Goal: Transaction & Acquisition: Subscribe to service/newsletter

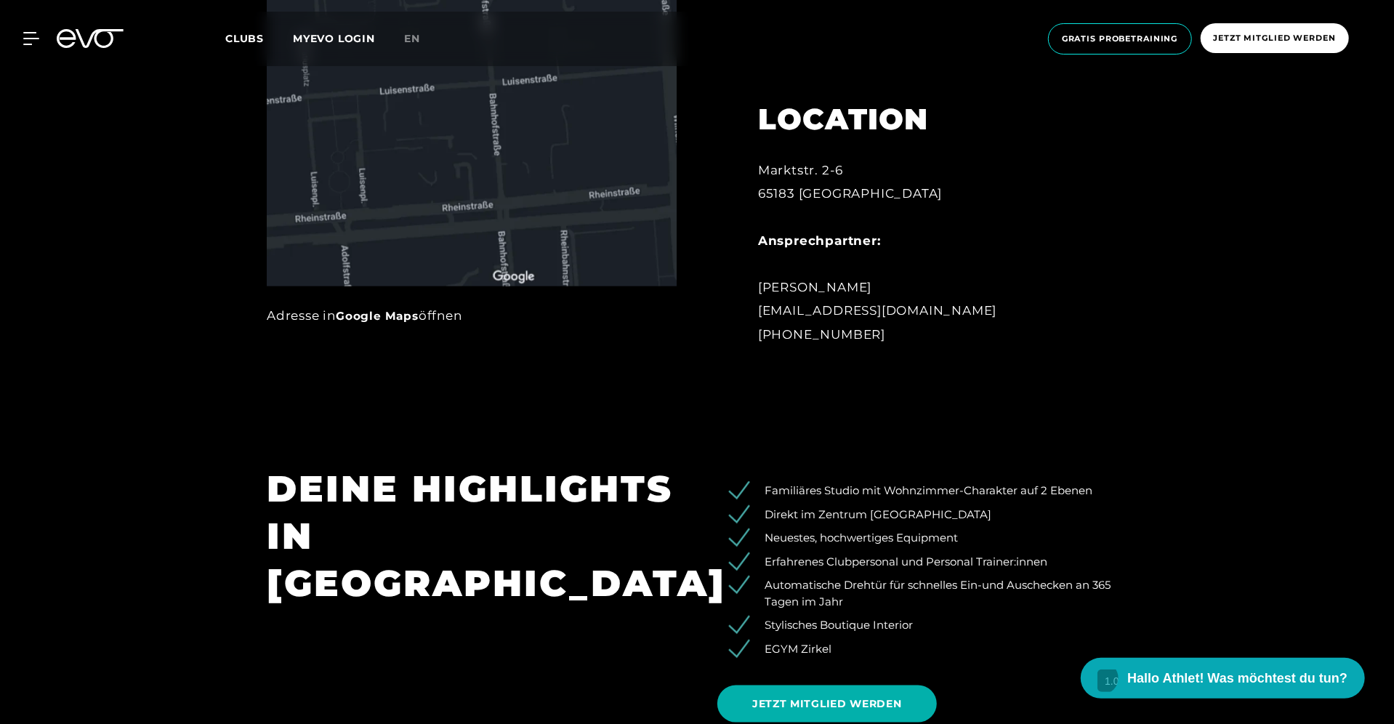
scroll to position [1132, 0]
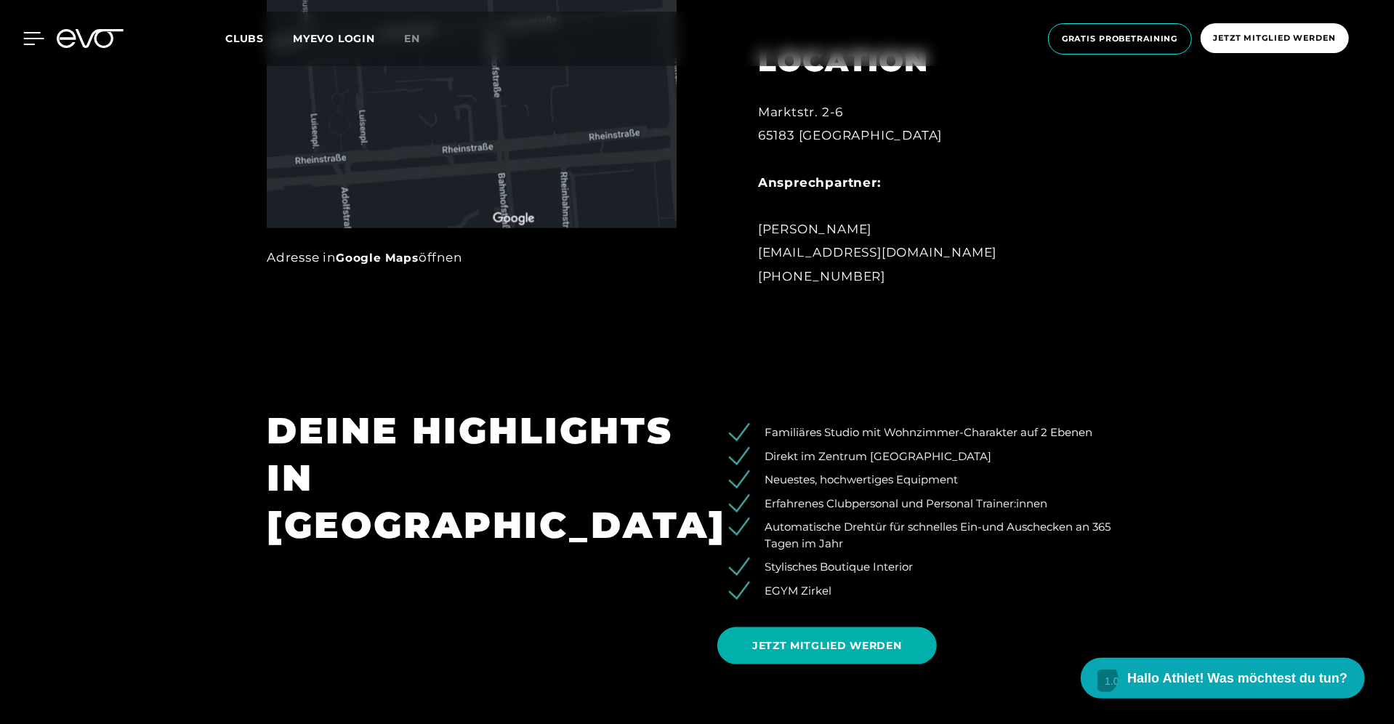
click at [22, 40] on div at bounding box center [23, 38] width 44 height 13
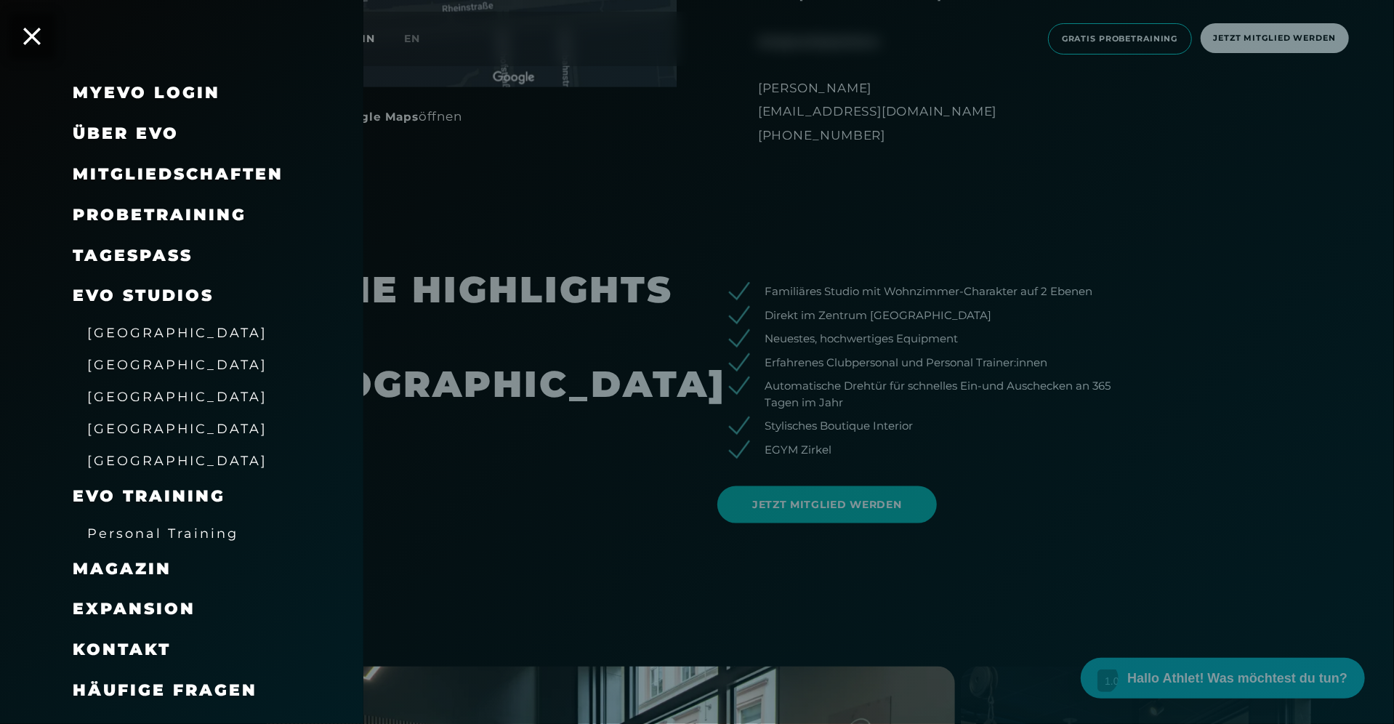
scroll to position [1275, 0]
click at [160, 459] on span "[GEOGRAPHIC_DATA]" at bounding box center [177, 460] width 180 height 15
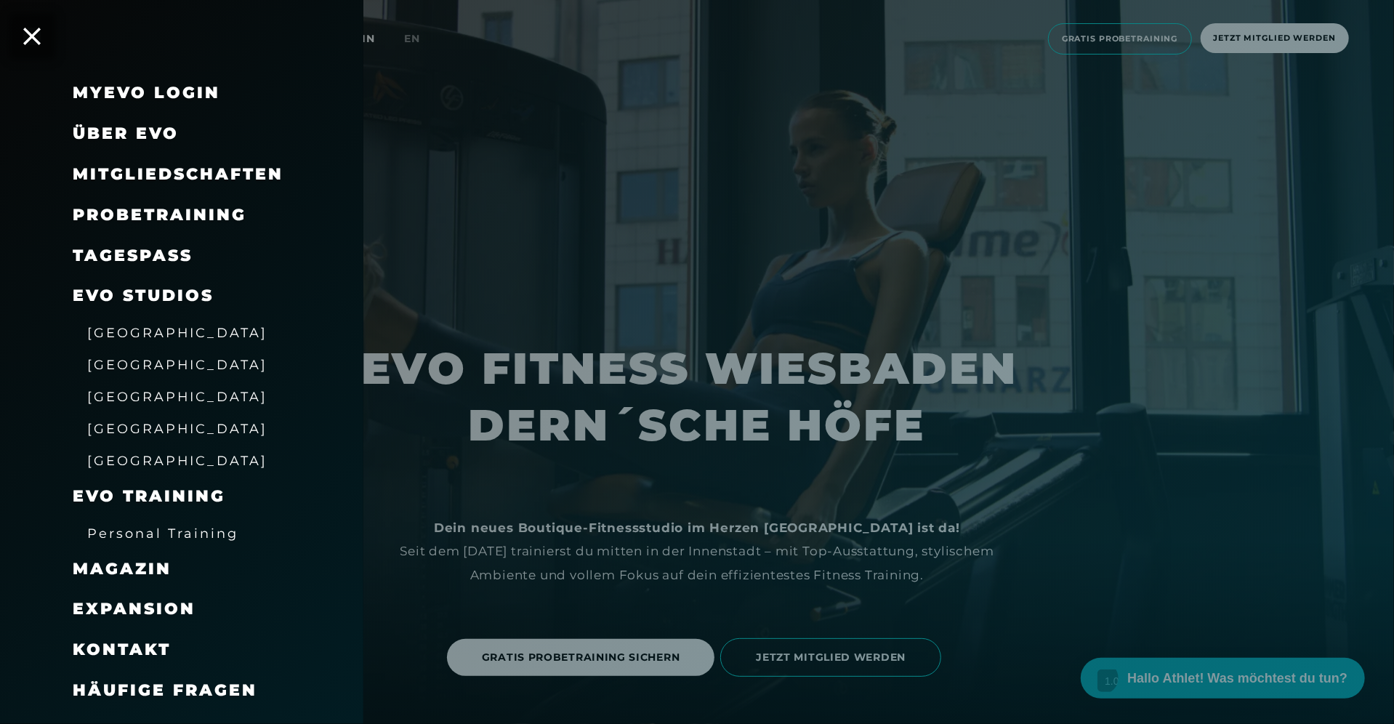
click at [799, 451] on div at bounding box center [697, 362] width 1394 height 724
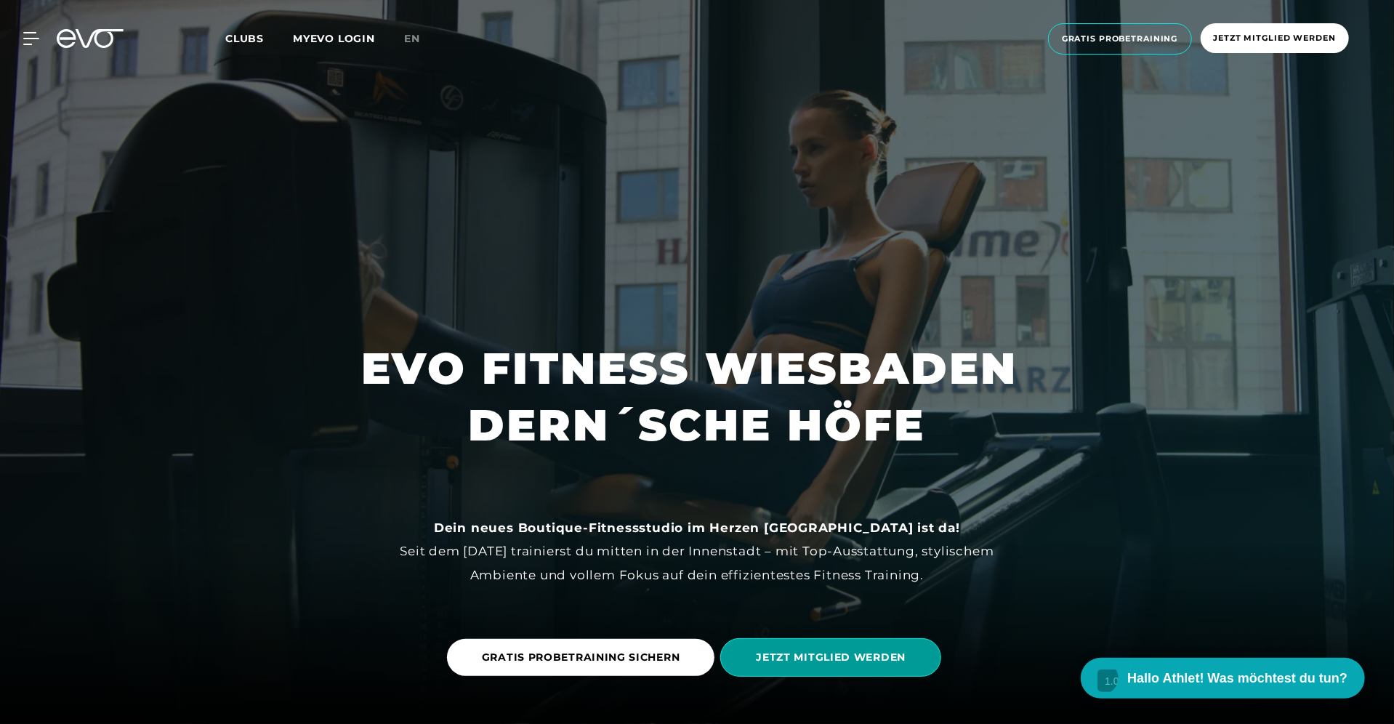
click at [789, 669] on span "JETZT MITGLIED WERDEN" at bounding box center [830, 657] width 221 height 39
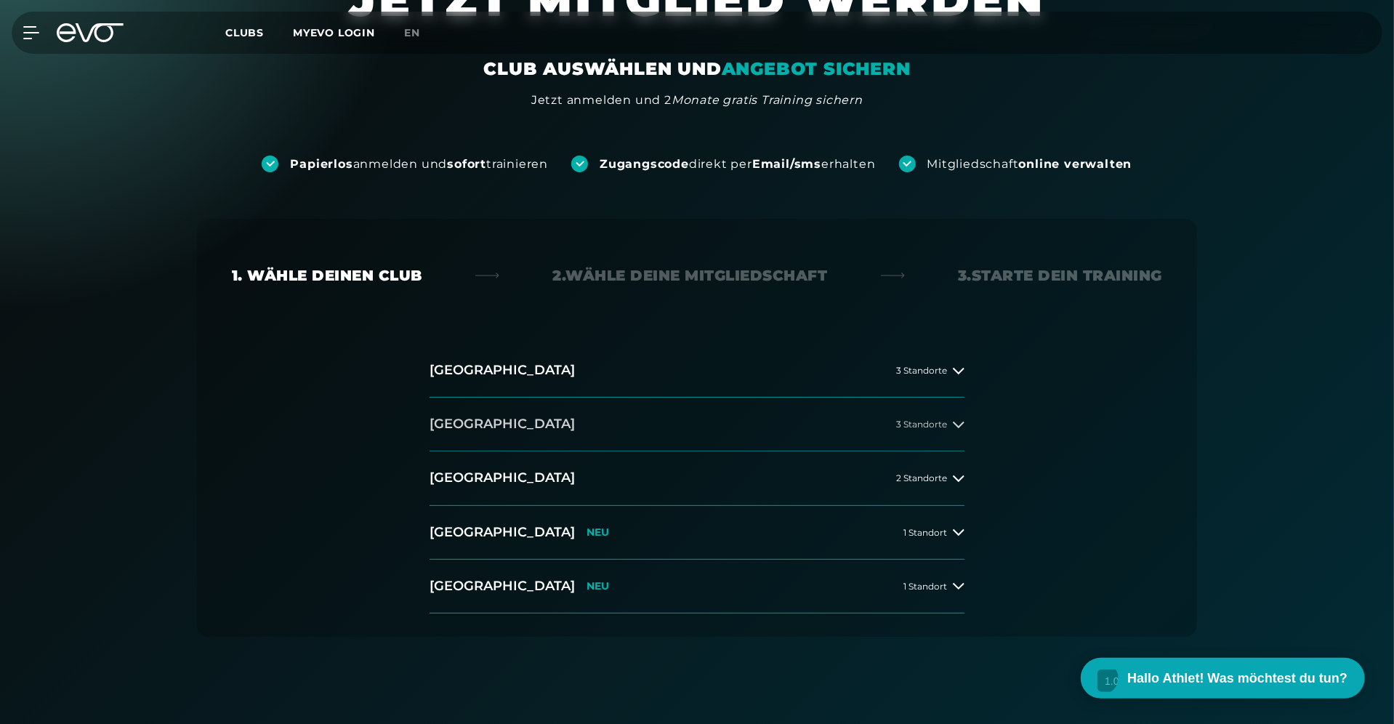
scroll to position [119, 0]
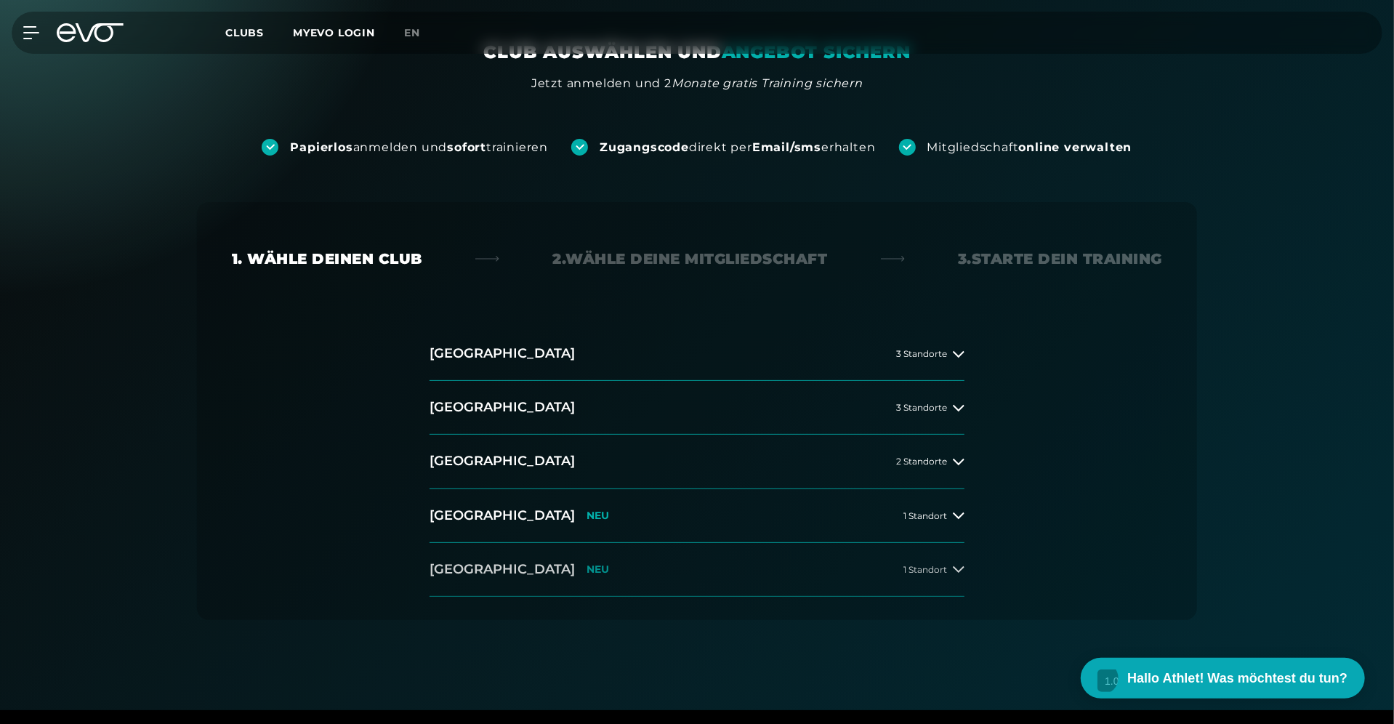
click at [926, 567] on span "1 Standort" at bounding box center [925, 569] width 44 height 9
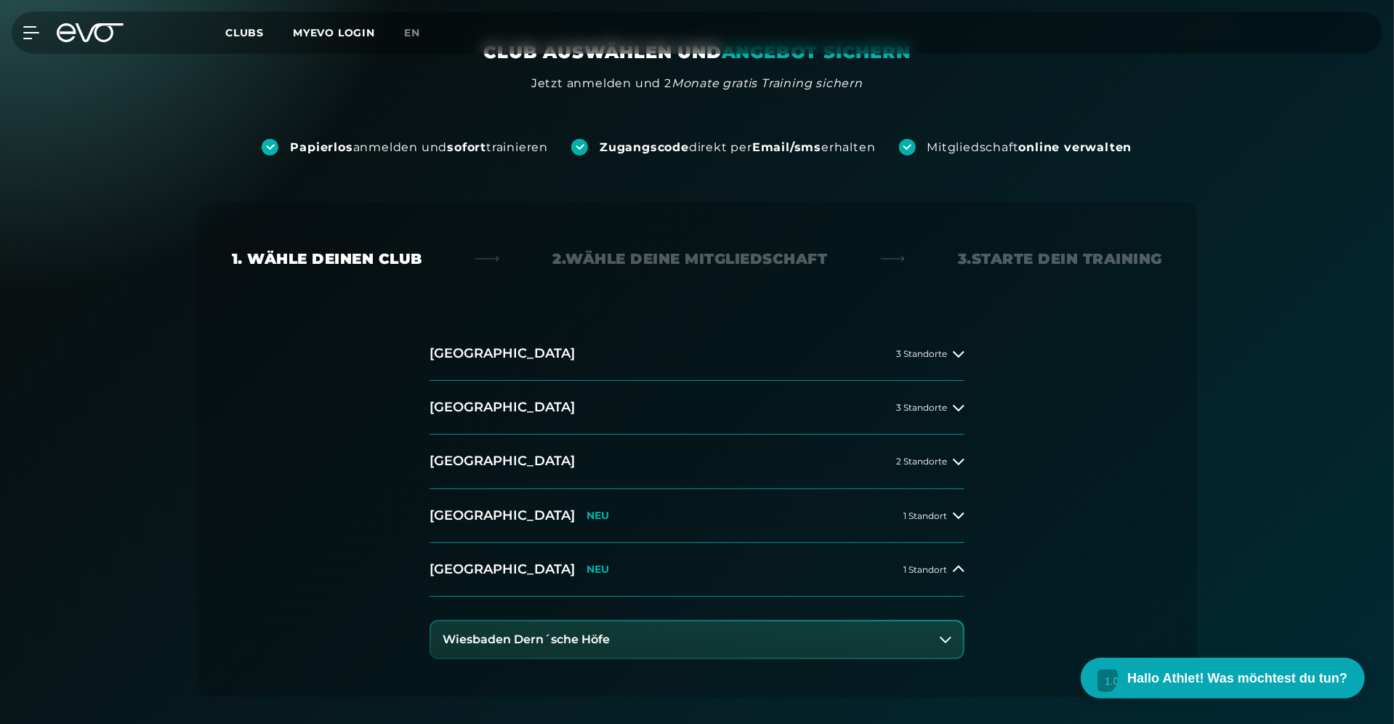
click at [670, 643] on button "Wiesbaden Dern´sche Höfe" at bounding box center [697, 639] width 532 height 36
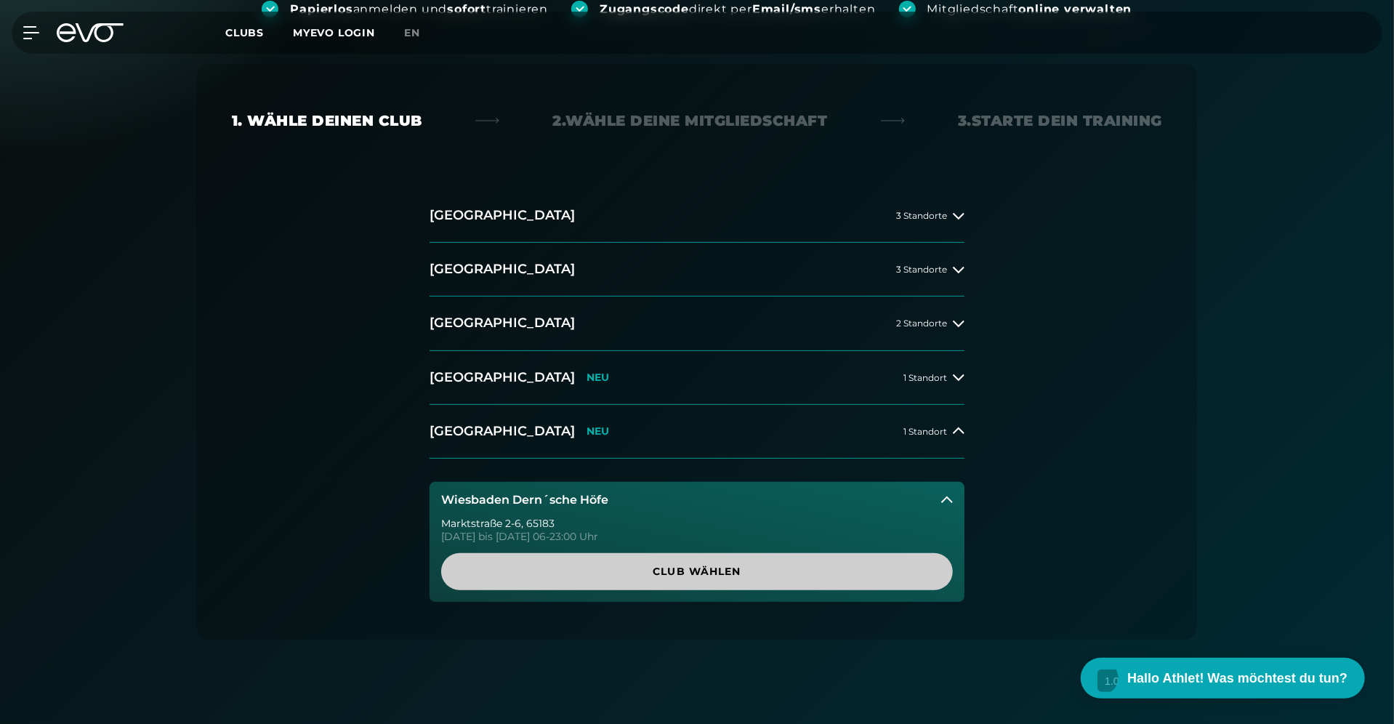
click at [726, 570] on span "Club wählen" at bounding box center [697, 571] width 442 height 15
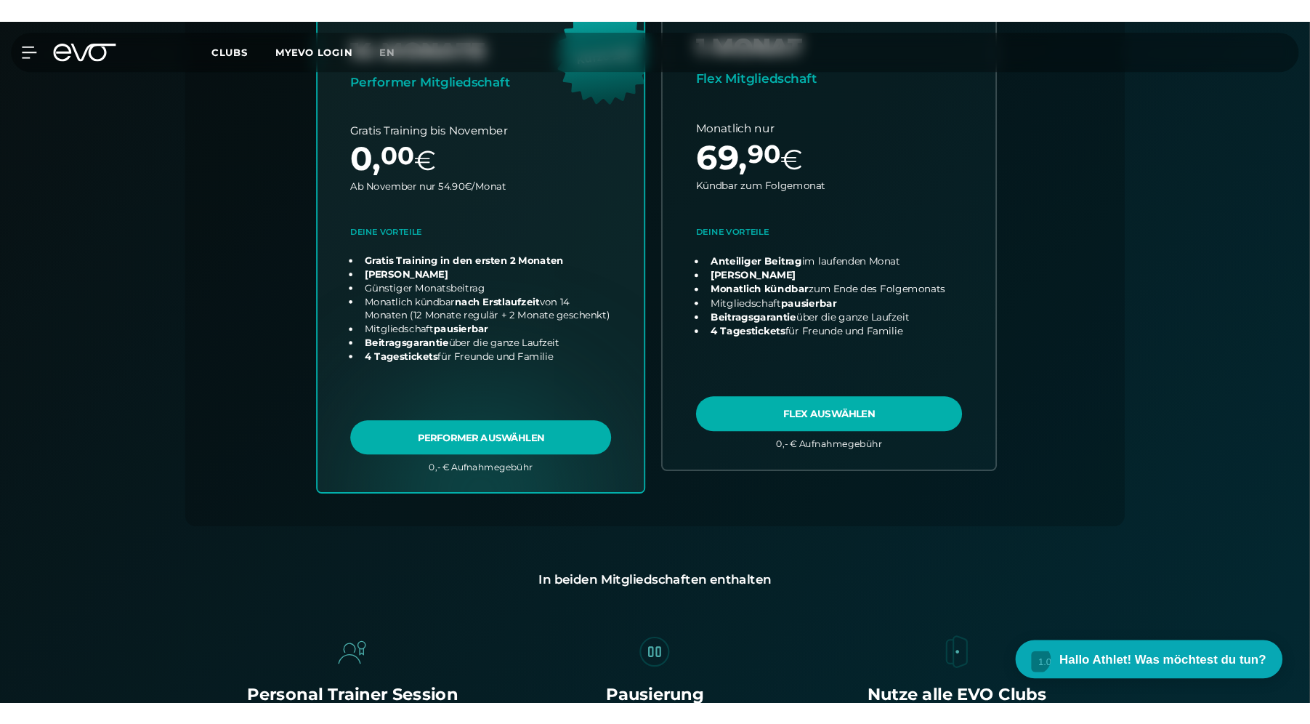
scroll to position [0, 0]
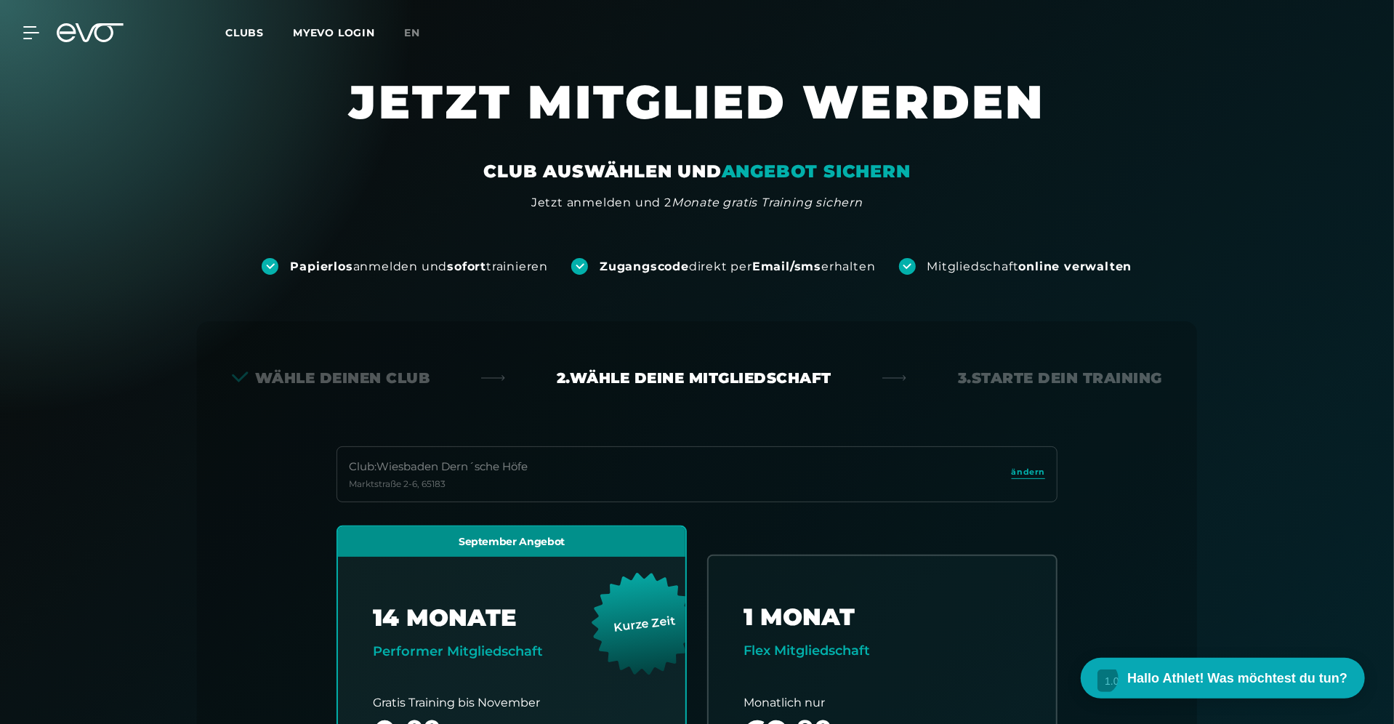
click at [69, 24] on icon at bounding box center [90, 32] width 67 height 19
